Goal: Information Seeking & Learning: Learn about a topic

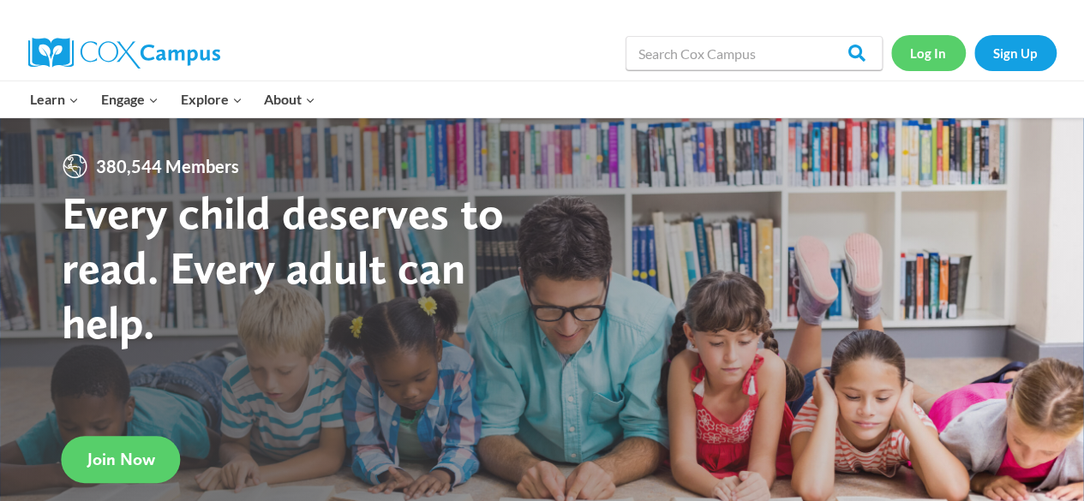
click at [917, 51] on link "Log In" at bounding box center [928, 52] width 75 height 35
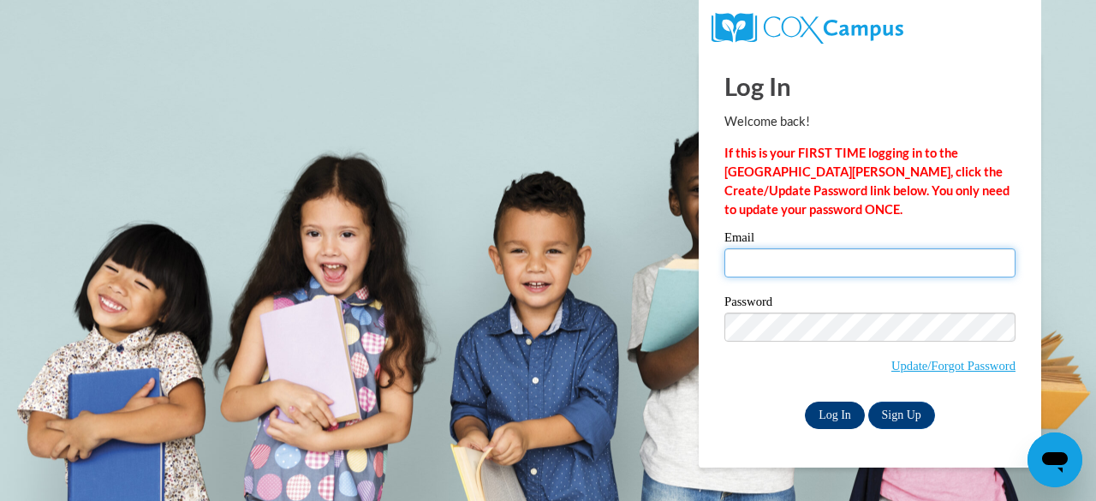
type input "anna.chacko@gcpsk12.org"
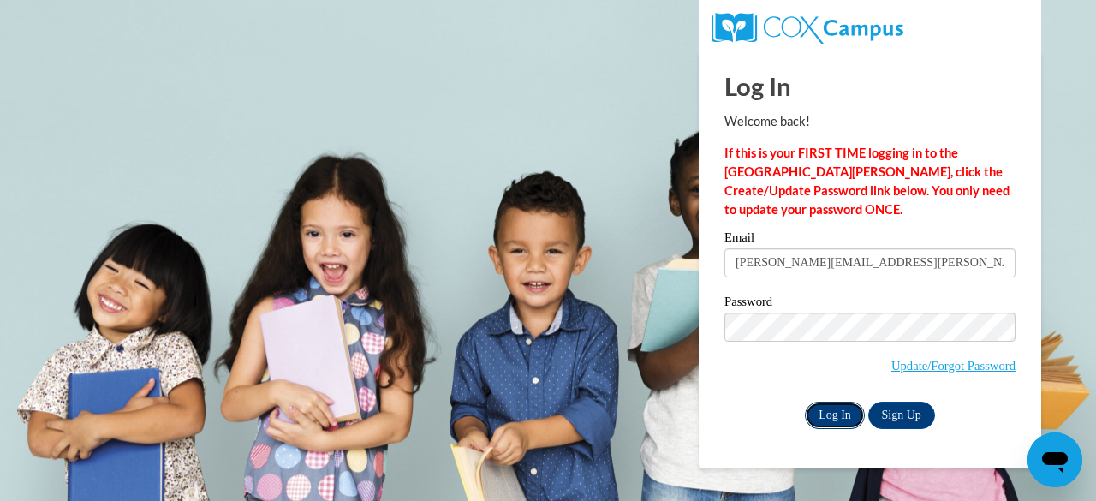
click at [839, 407] on input "Log In" at bounding box center [835, 415] width 60 height 27
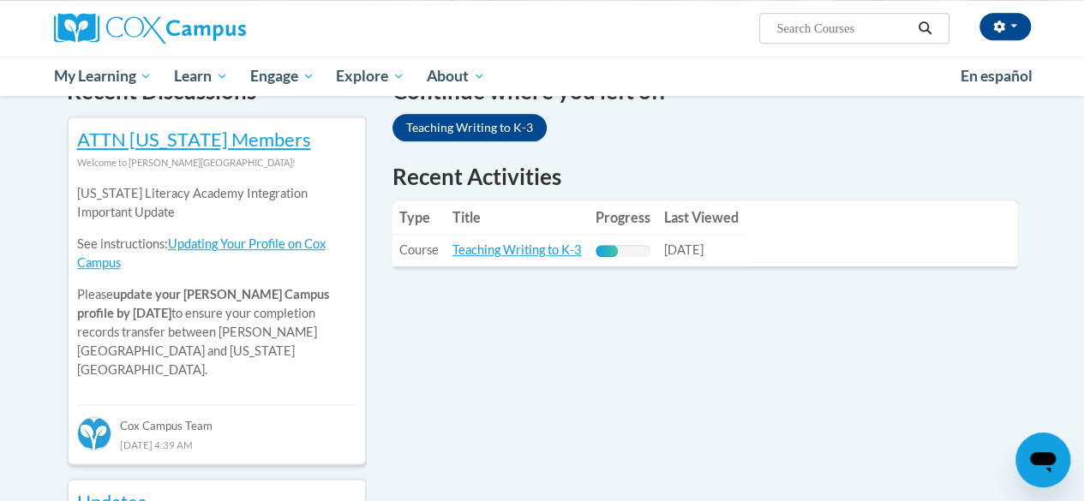
scroll to position [564, 0]
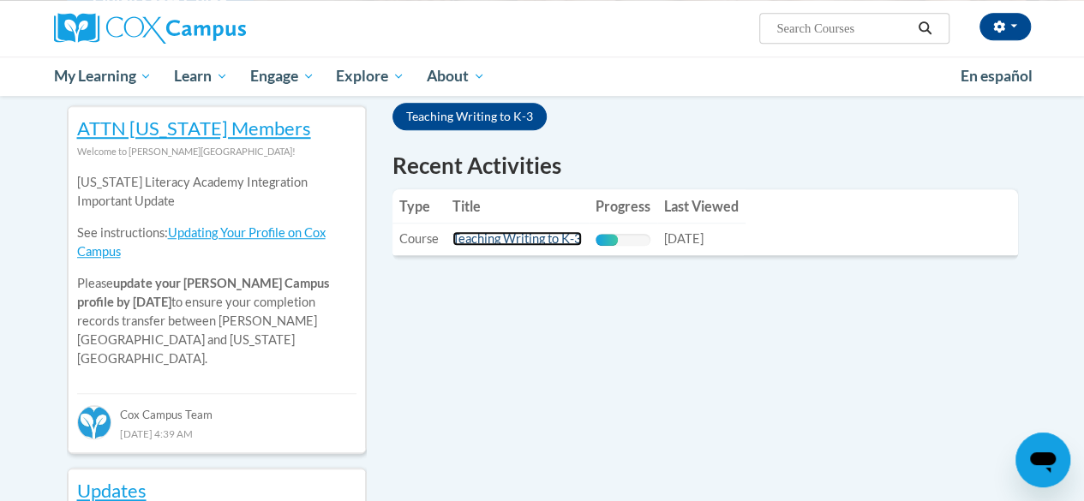
click at [505, 238] on link "Teaching Writing to K-3" at bounding box center [516, 238] width 129 height 15
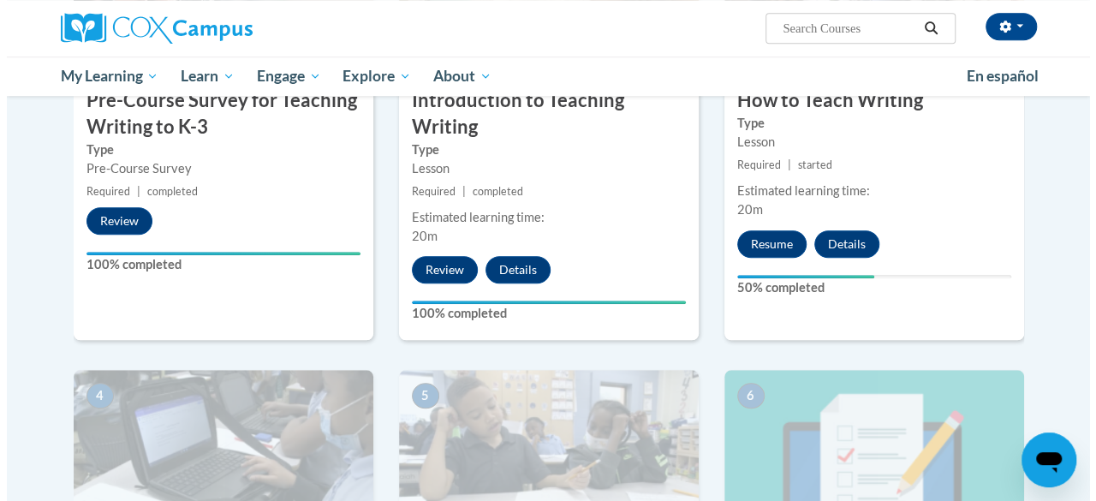
scroll to position [553, 0]
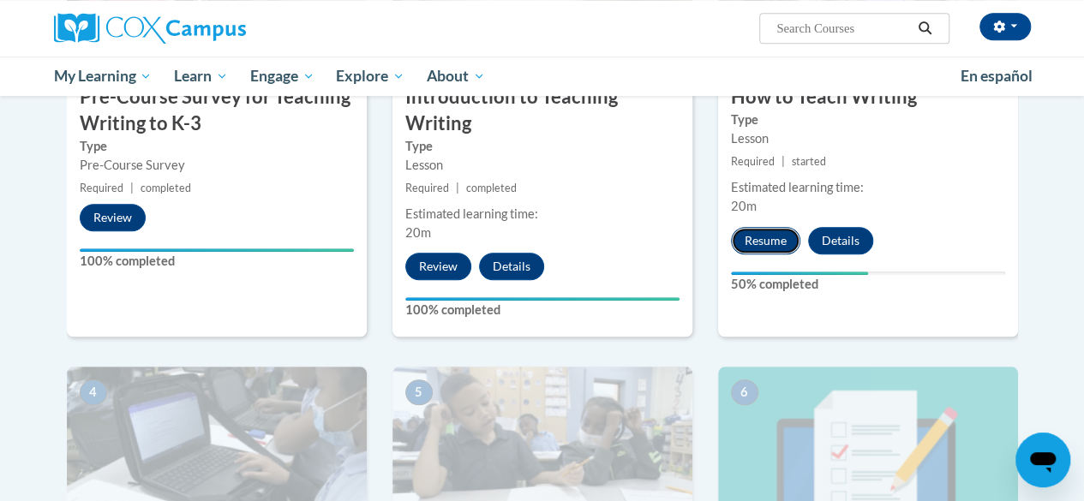
click at [780, 235] on button "Resume" at bounding box center [765, 240] width 69 height 27
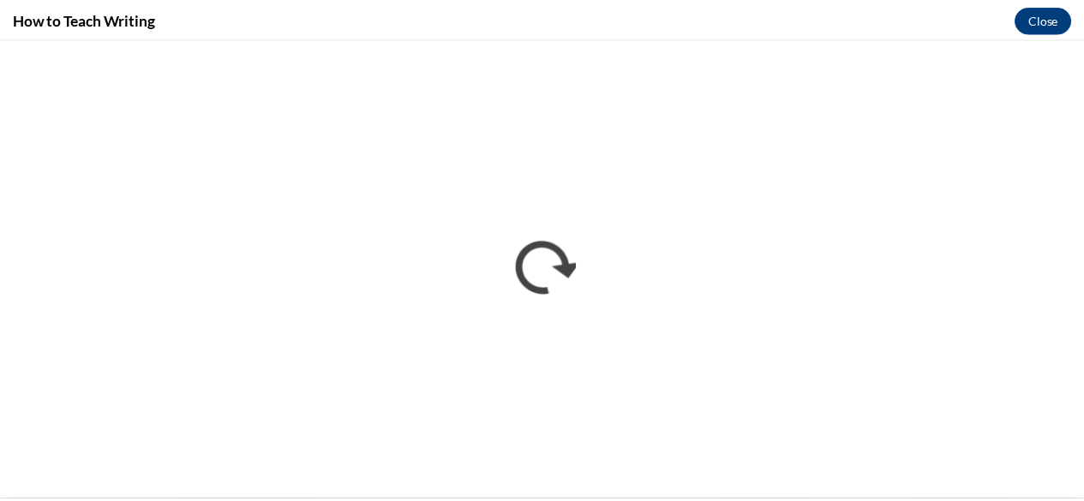
scroll to position [0, 0]
click at [1060, 14] on button "Close" at bounding box center [1054, 18] width 57 height 27
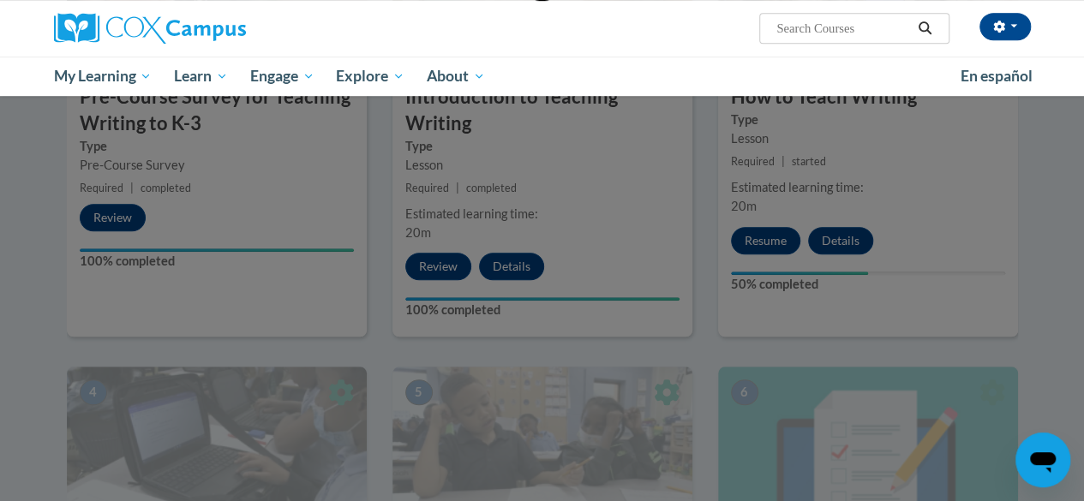
click at [971, 201] on div at bounding box center [542, 57] width 951 height 326
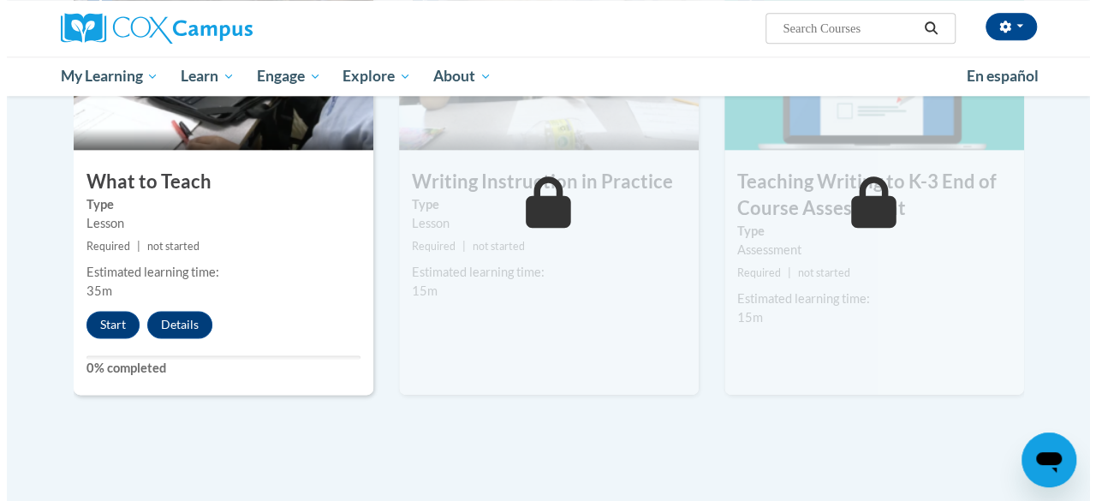
scroll to position [941, 0]
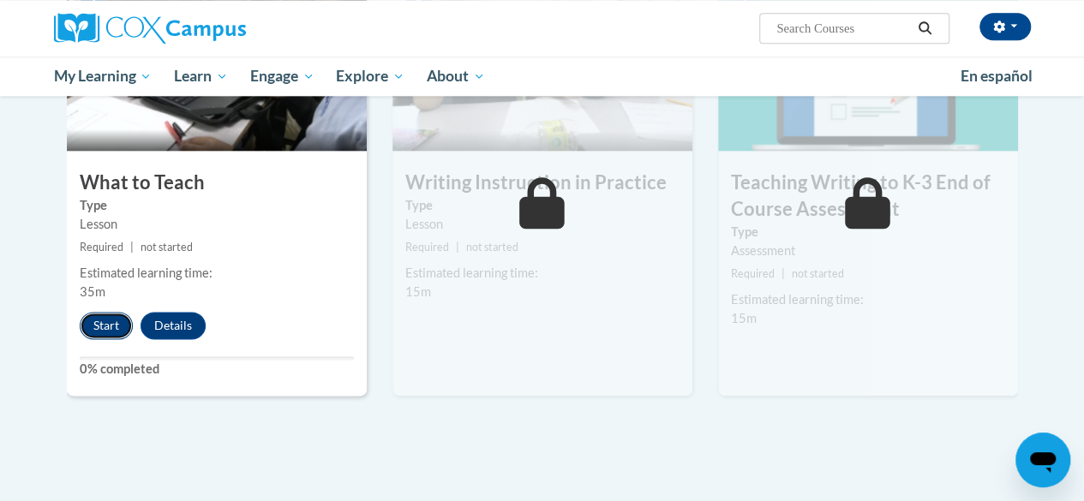
click at [90, 330] on button "Start" at bounding box center [106, 325] width 53 height 27
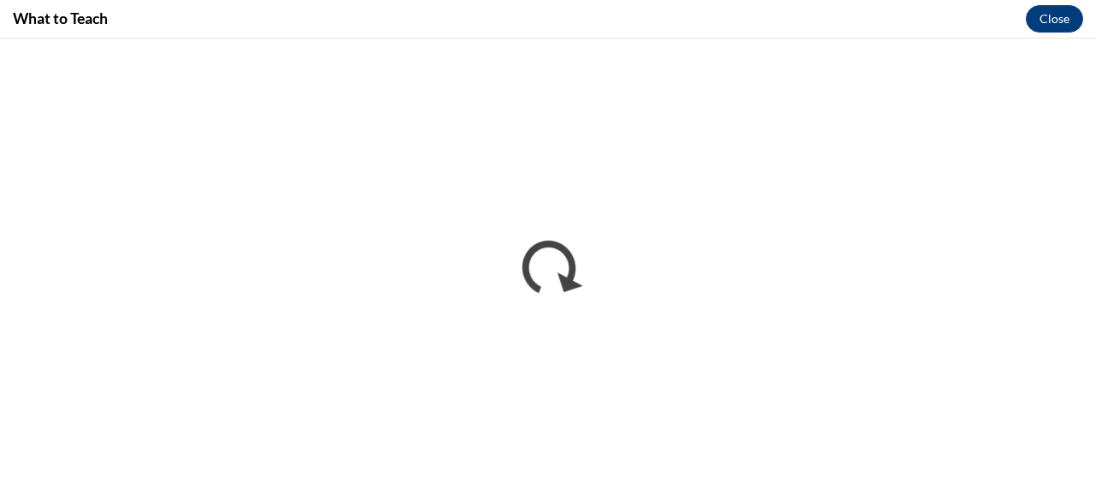
scroll to position [0, 0]
